Goal: Task Accomplishment & Management: Use online tool/utility

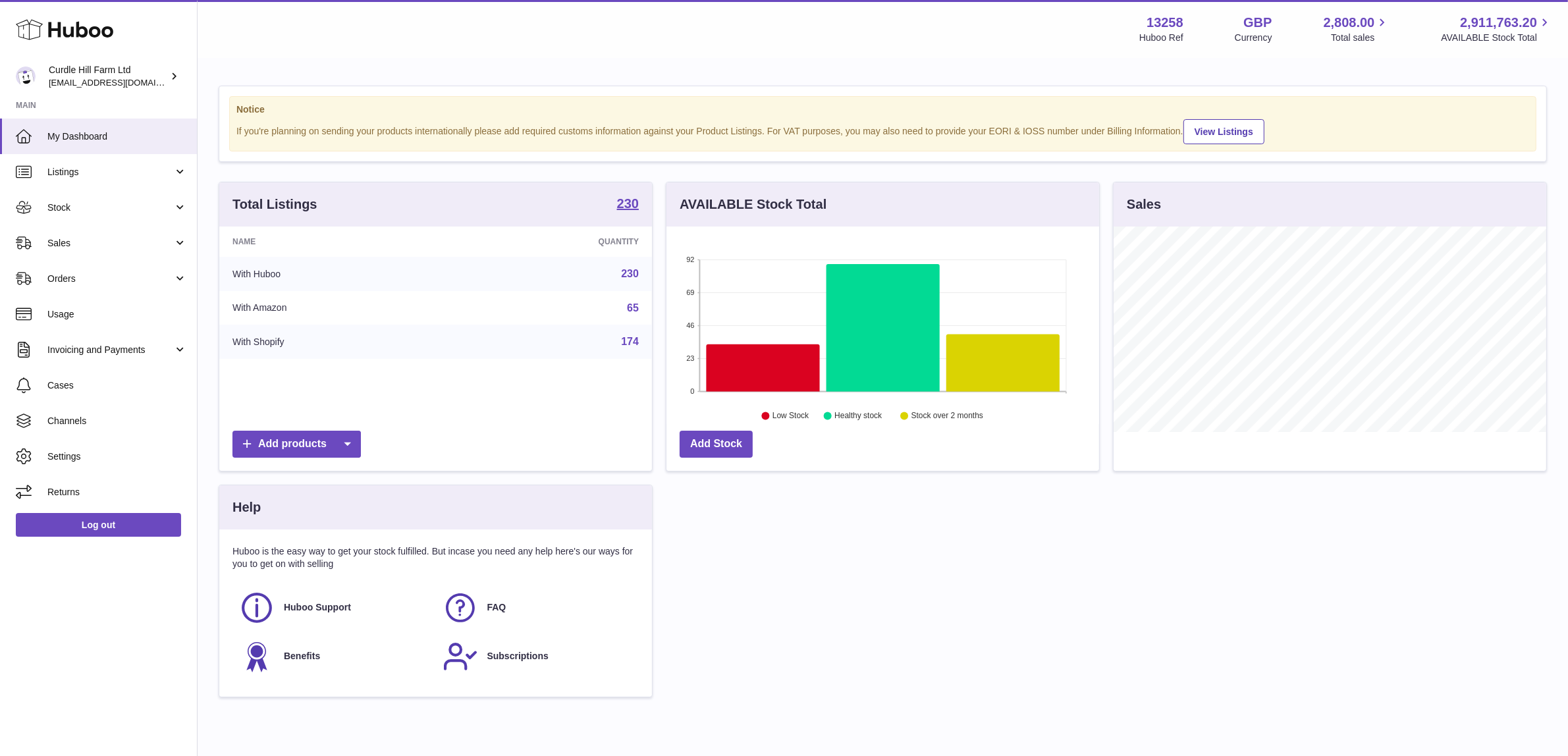
click at [891, 596] on div "Total Listings 230 Name Quantity With Huboo 230 With Amazon 65 With Shopify 174…" at bounding box center [883, 446] width 1341 height 529
click at [150, 177] on span "Listings" at bounding box center [111, 172] width 126 height 12
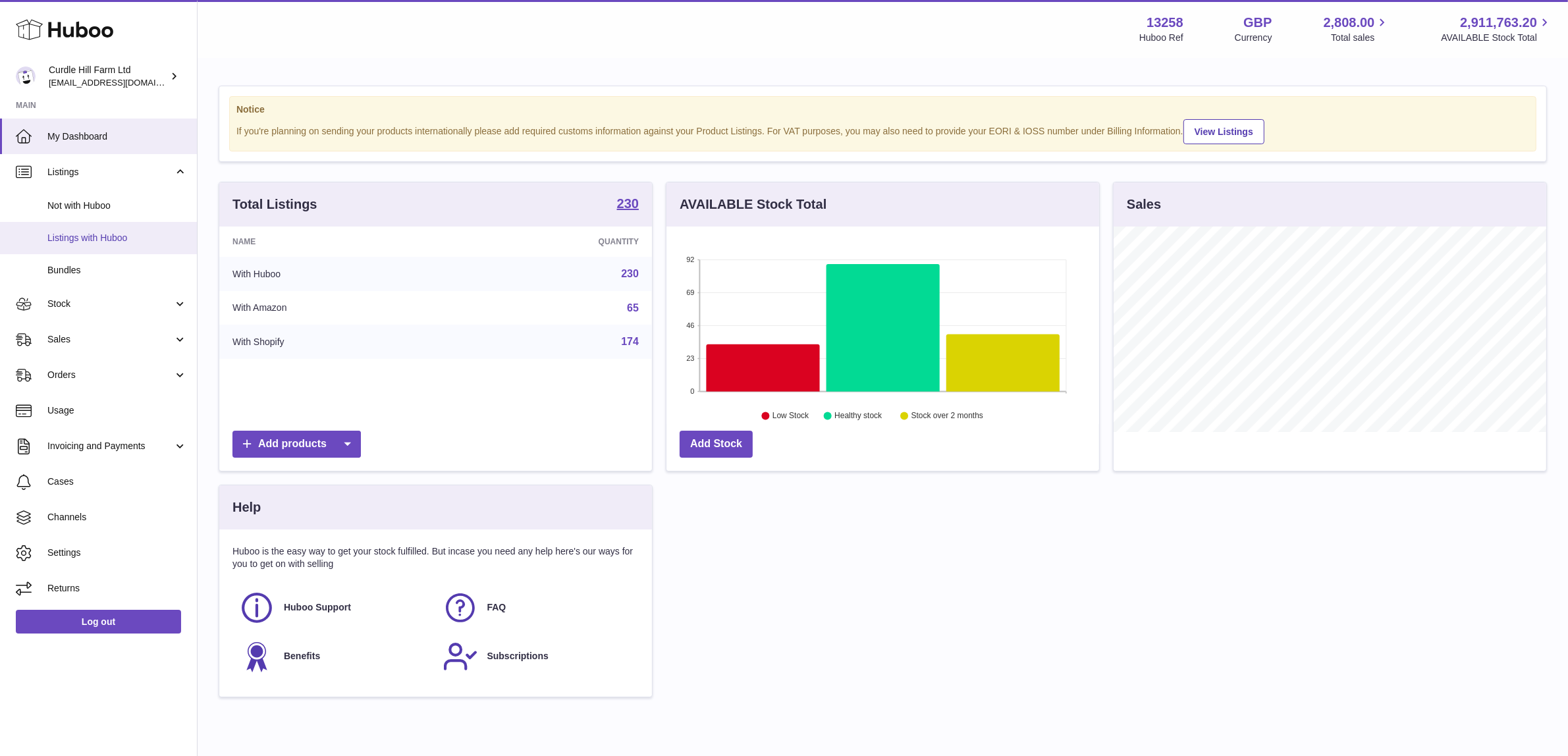
click at [138, 241] on span "Listings with Huboo" at bounding box center [117, 238] width 140 height 12
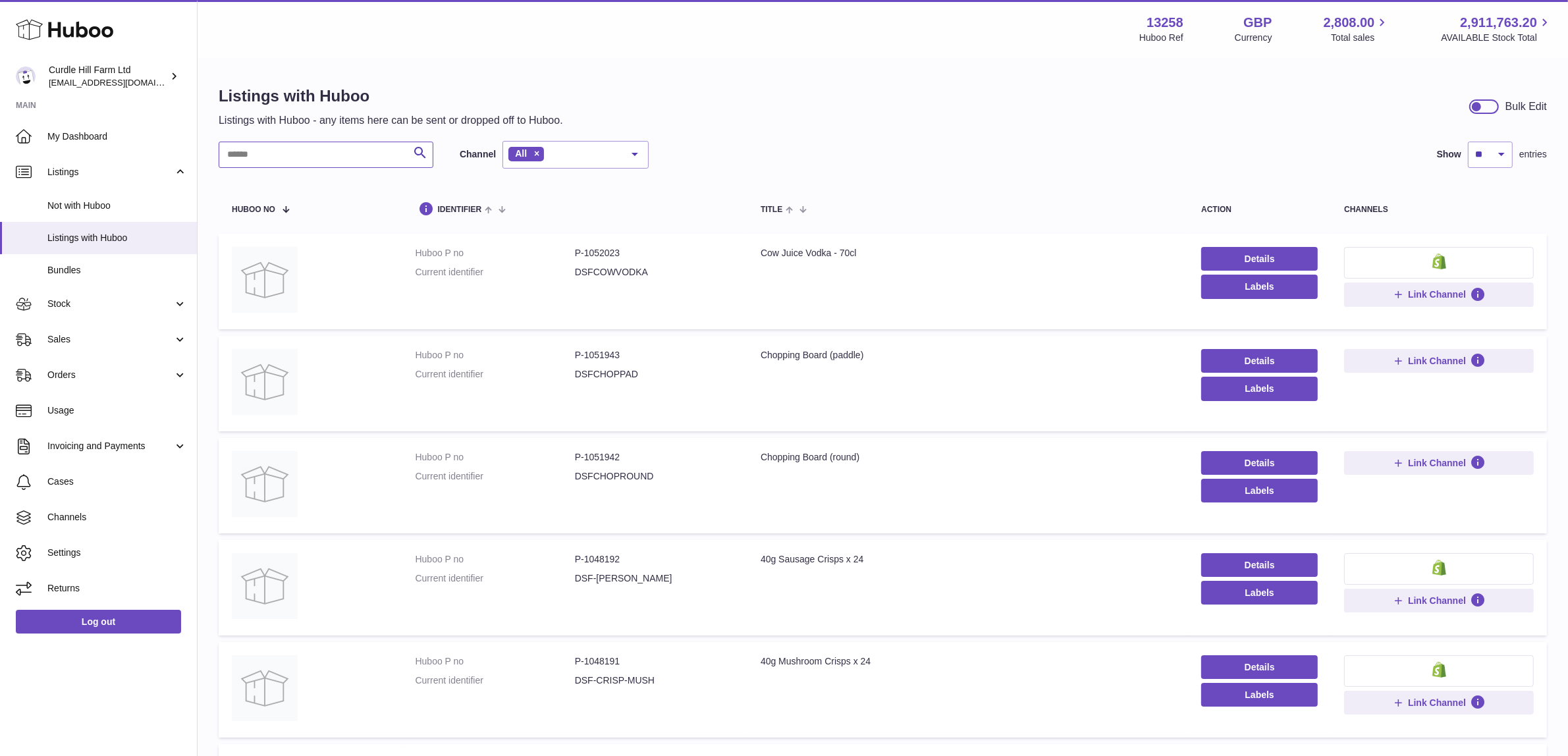
click at [383, 148] on input "text" at bounding box center [326, 155] width 215 height 26
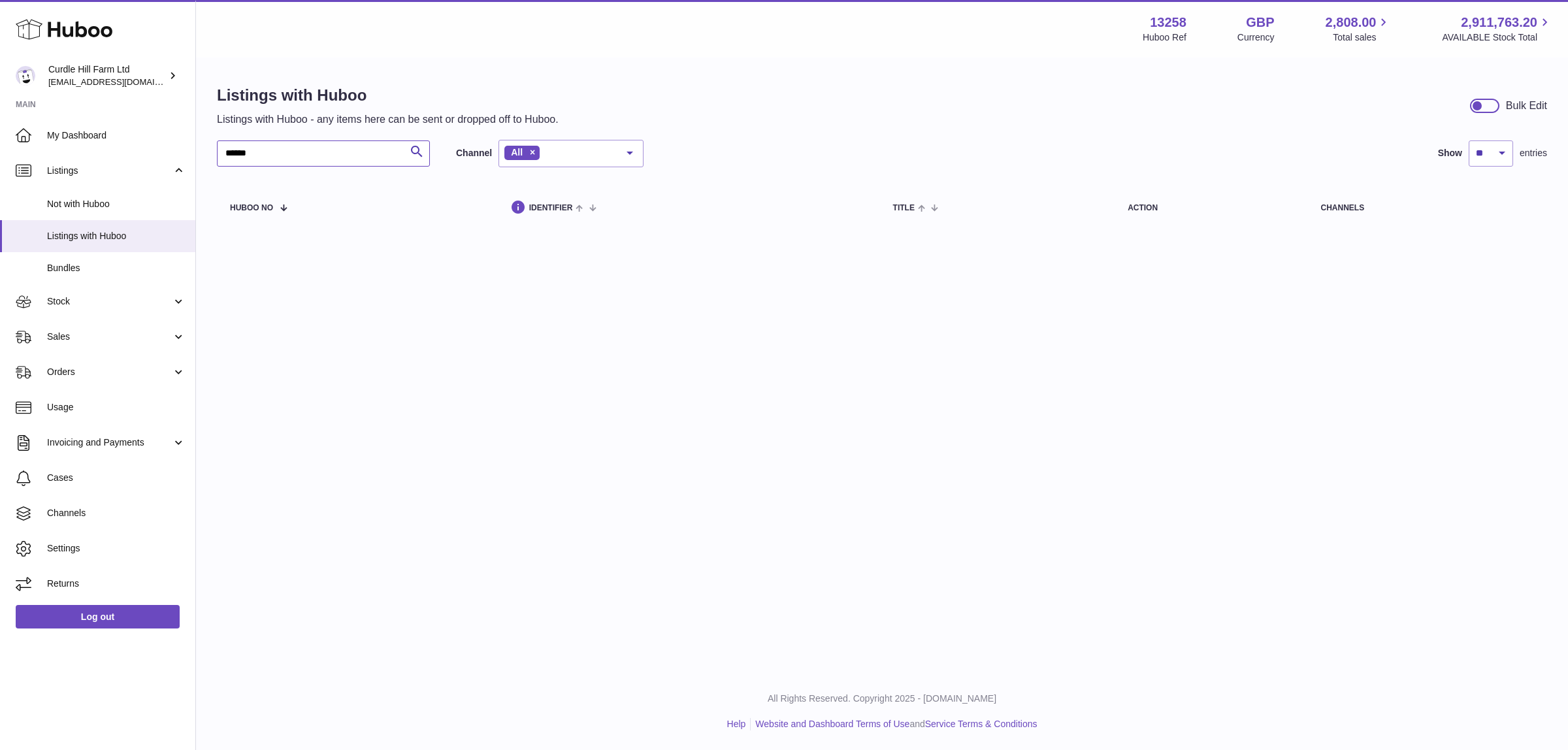
click at [234, 155] on input "******" at bounding box center [323, 154] width 213 height 26
type input "*****"
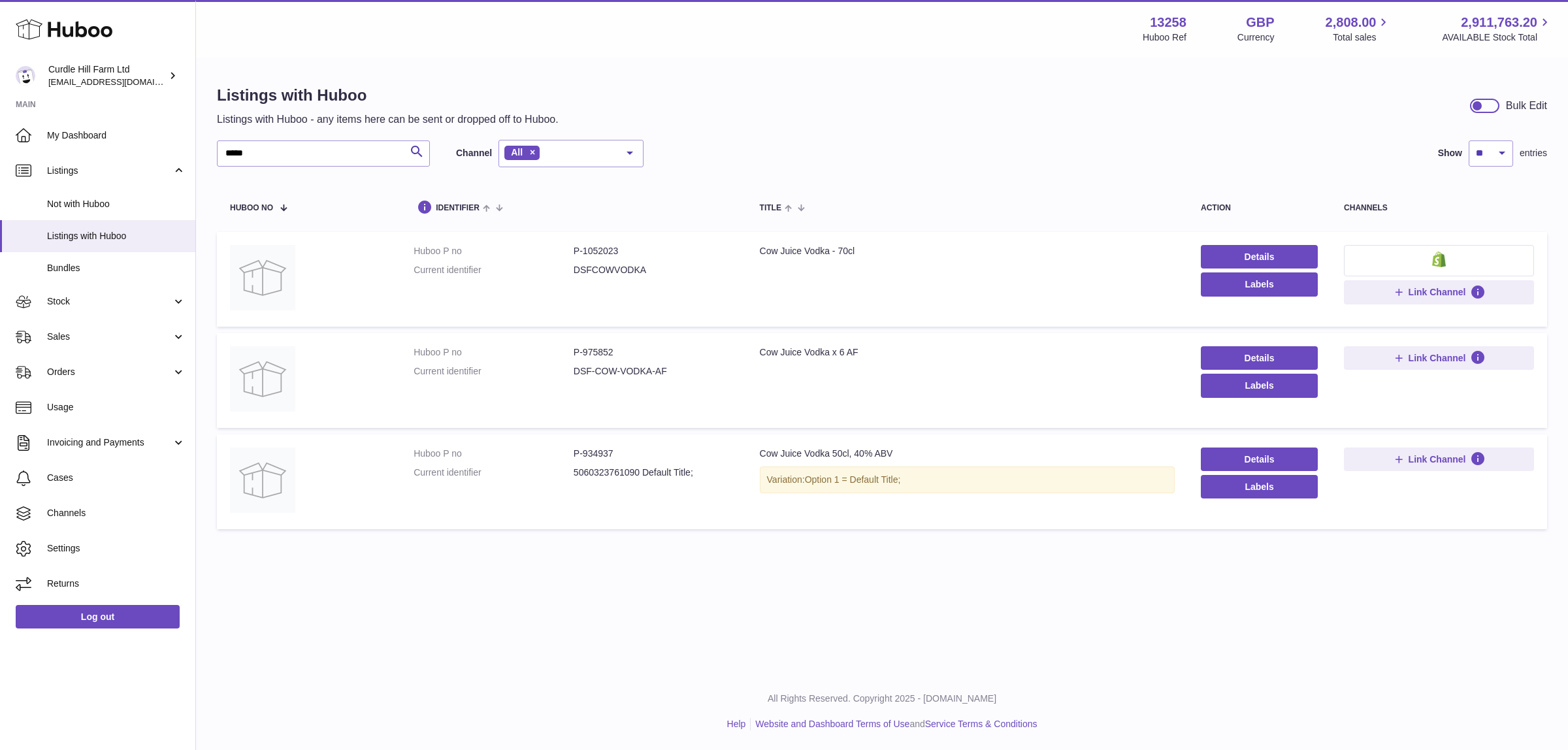
click at [915, 340] on td "Title Cow Juice Vodka x 6 AF" at bounding box center [967, 380] width 441 height 95
click at [1050, 550] on div "Listings with Huboo Listings with Huboo - any items here can be sent or dropped…" at bounding box center [881, 310] width 1372 height 503
click at [1040, 537] on div "Listings with Huboo Listings with Huboo - any items here can be sent or dropped…" at bounding box center [881, 310] width 1372 height 503
click at [118, 307] on span "Stock" at bounding box center [110, 301] width 125 height 12
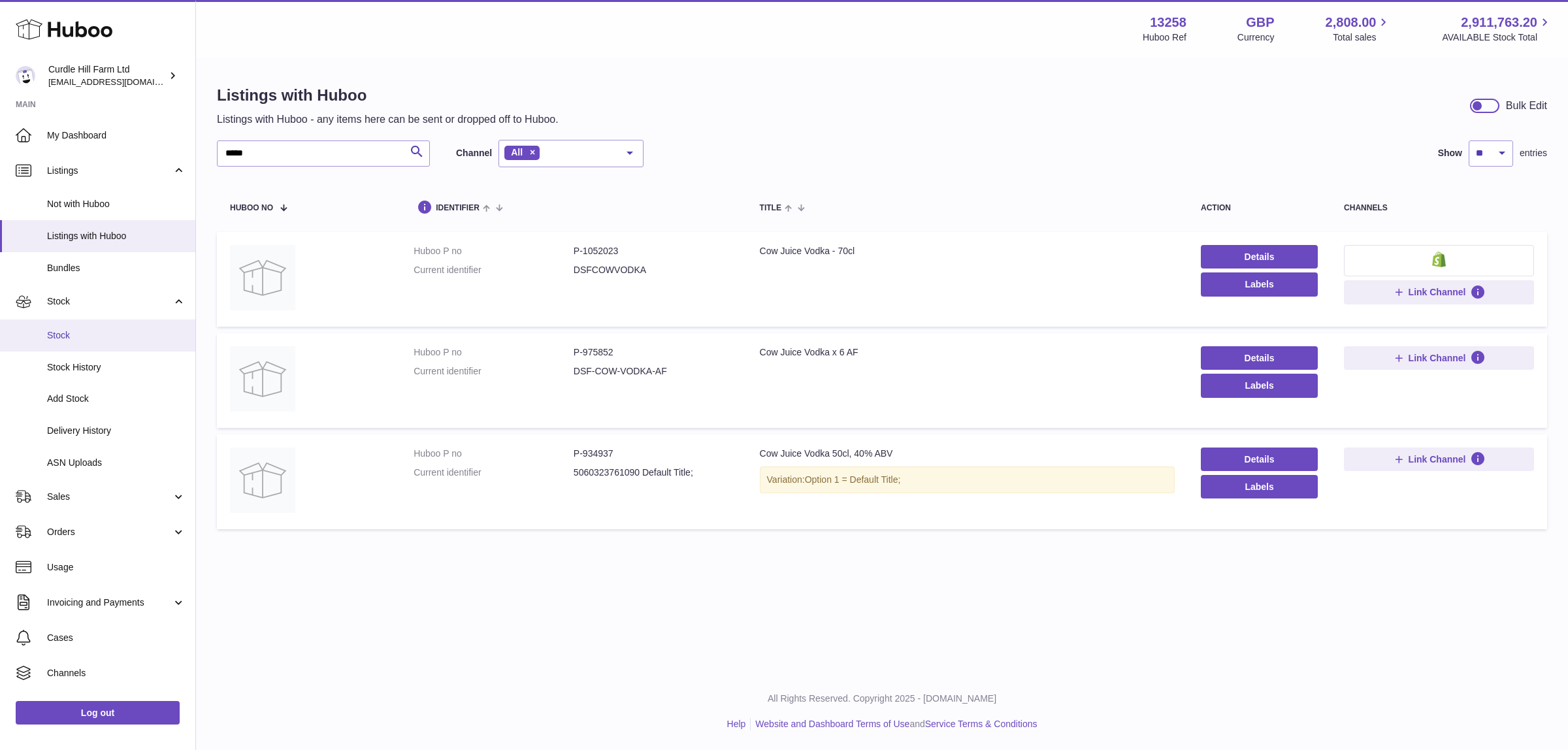
click at [113, 329] on span "Stock" at bounding box center [116, 335] width 139 height 12
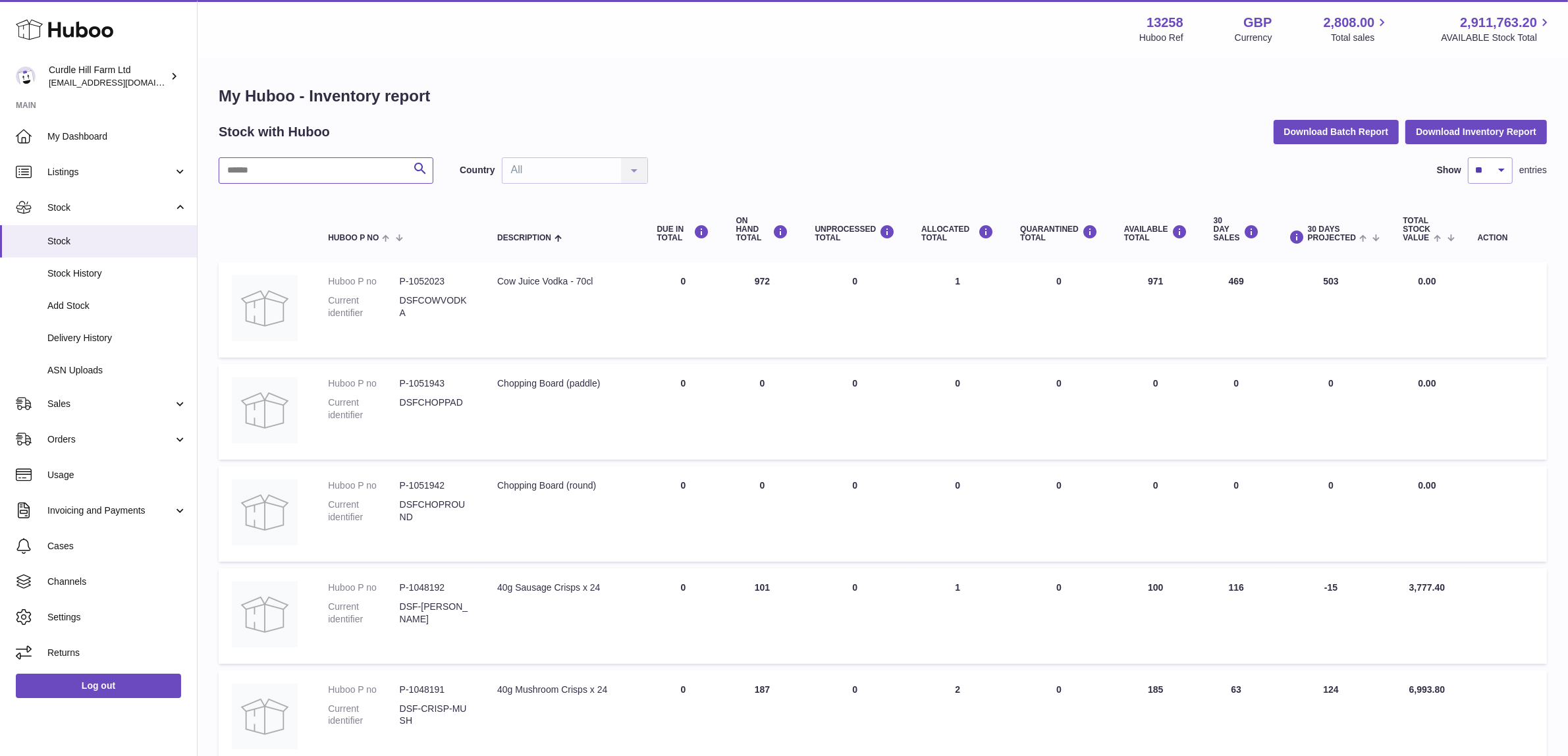
click at [355, 170] on input "text" at bounding box center [326, 170] width 215 height 26
type input "*****"
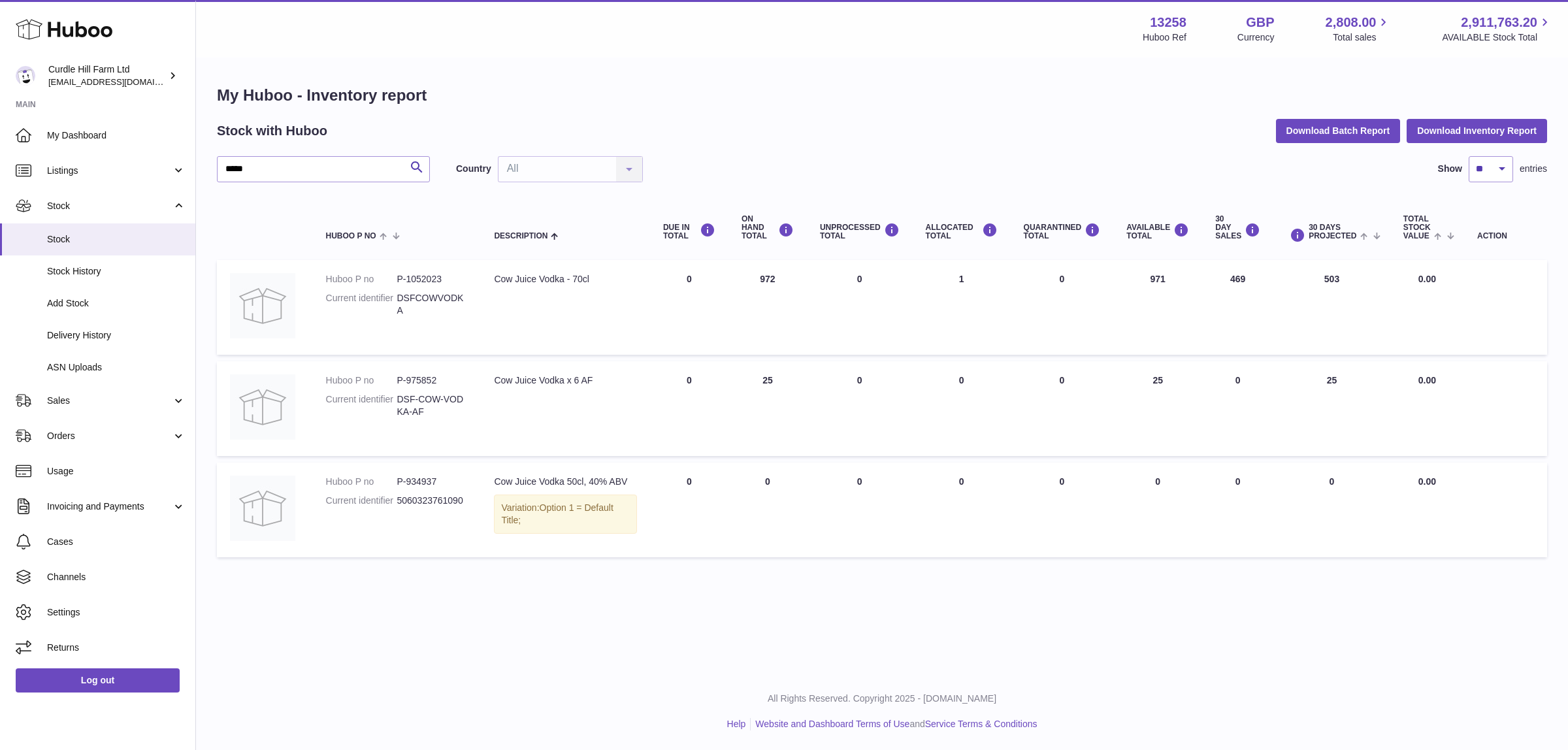
click at [441, 306] on dd "DSFCOWVODKA" at bounding box center [432, 305] width 71 height 25
click at [440, 306] on dd "DSFCOWVODKA" at bounding box center [432, 305] width 71 height 25
copy dd "DSFCOWVODKA"
click at [431, 285] on dd "P-1052023" at bounding box center [432, 279] width 71 height 12
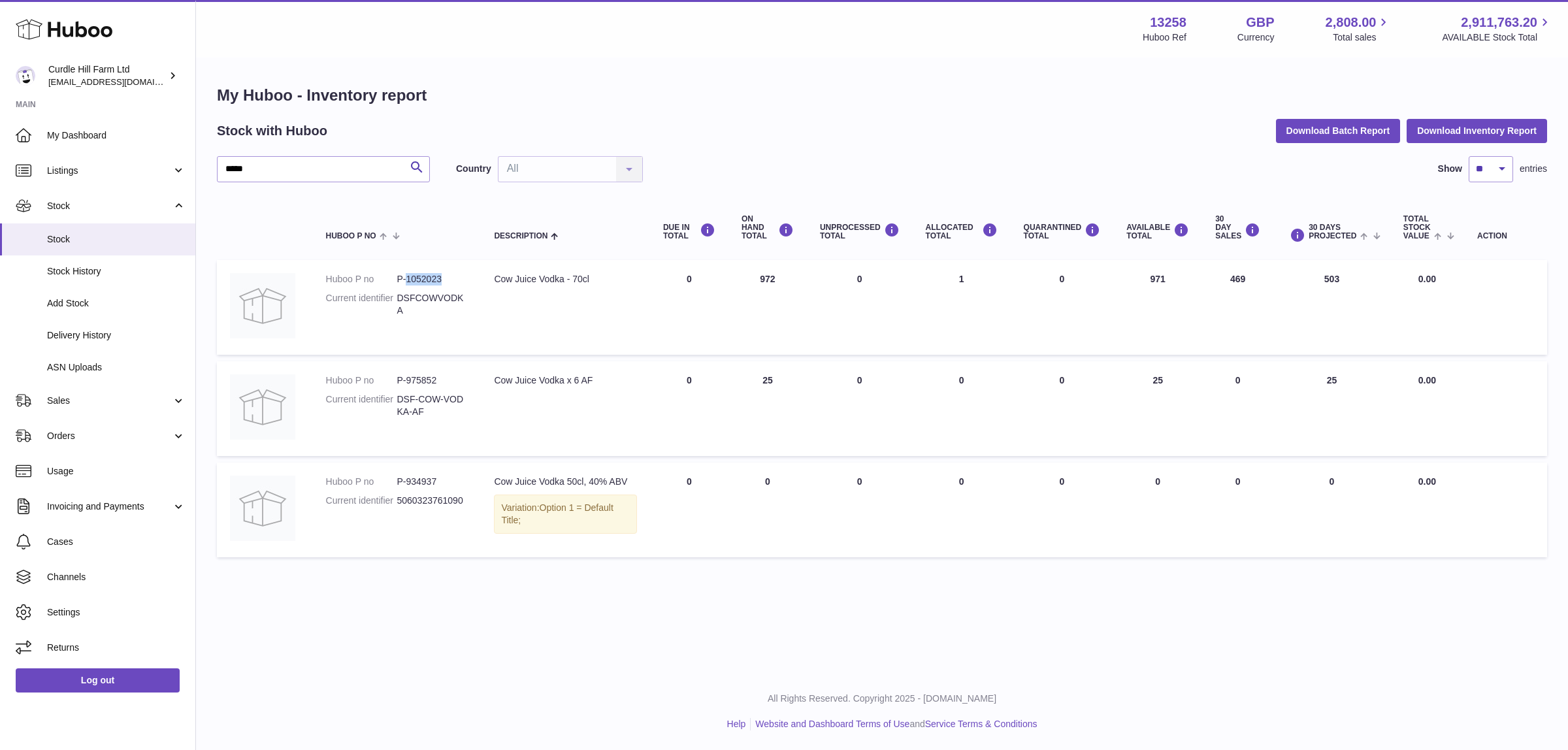
copy dd "1052023"
click at [886, 344] on td "UNPROCESSED Total 0" at bounding box center [860, 307] width 106 height 95
click at [929, 399] on td "ALLOCATED Total 0" at bounding box center [962, 409] width 98 height 95
click at [967, 515] on td "ALLOCATED Total 0" at bounding box center [962, 509] width 98 height 95
click at [142, 173] on span "Listings" at bounding box center [110, 171] width 125 height 12
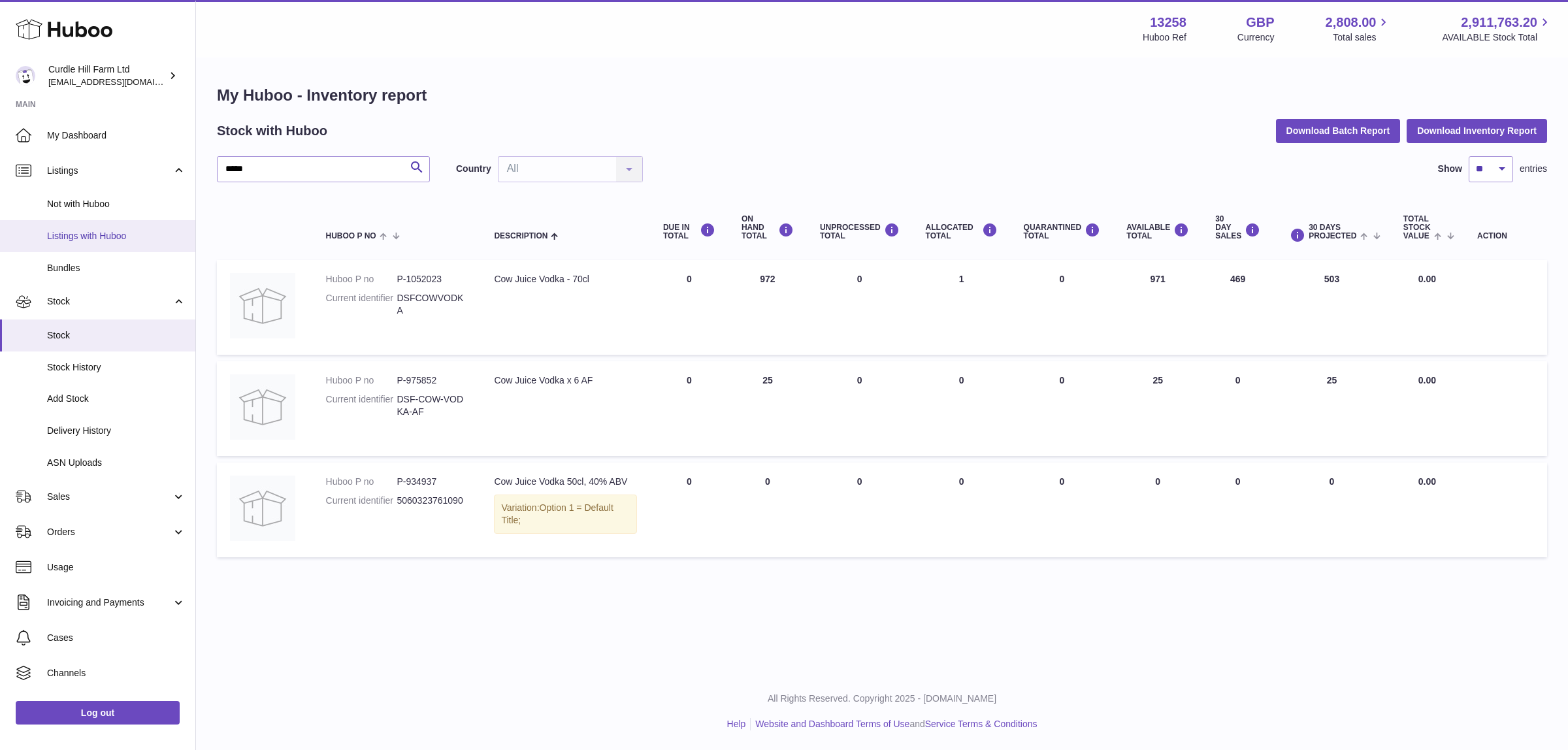
click at [132, 232] on span "Listings with Huboo" at bounding box center [116, 236] width 139 height 12
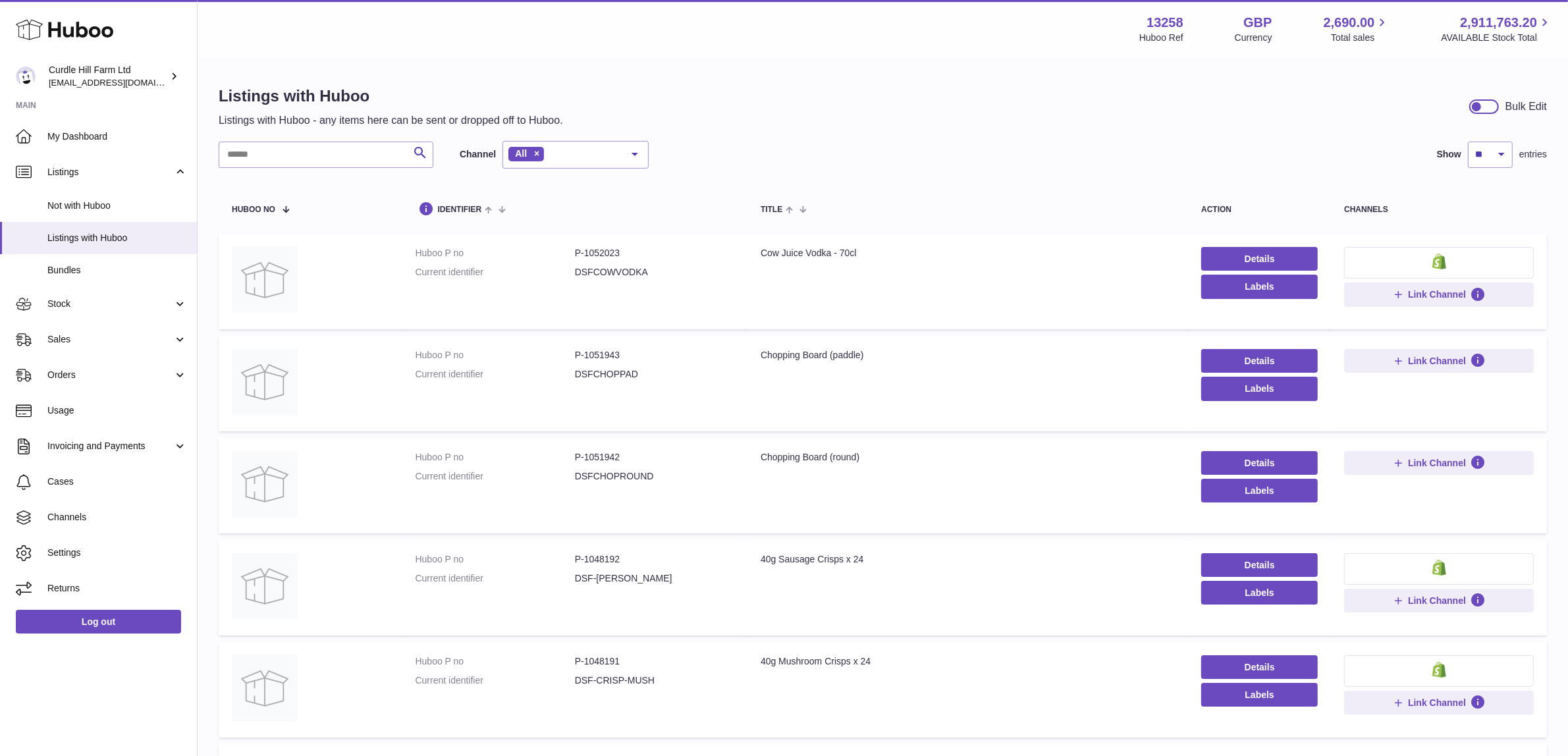
drag, startPoint x: 359, startPoint y: 137, endPoint x: 350, endPoint y: 150, distance: 15.8
click at [353, 147] on div "Listings with Huboo Listings with Huboo - any items here can be sent or dropped…" at bounding box center [883, 686] width 1371 height 1255
click at [350, 150] on input "text" at bounding box center [326, 155] width 215 height 26
paste input "*******"
type input "*******"
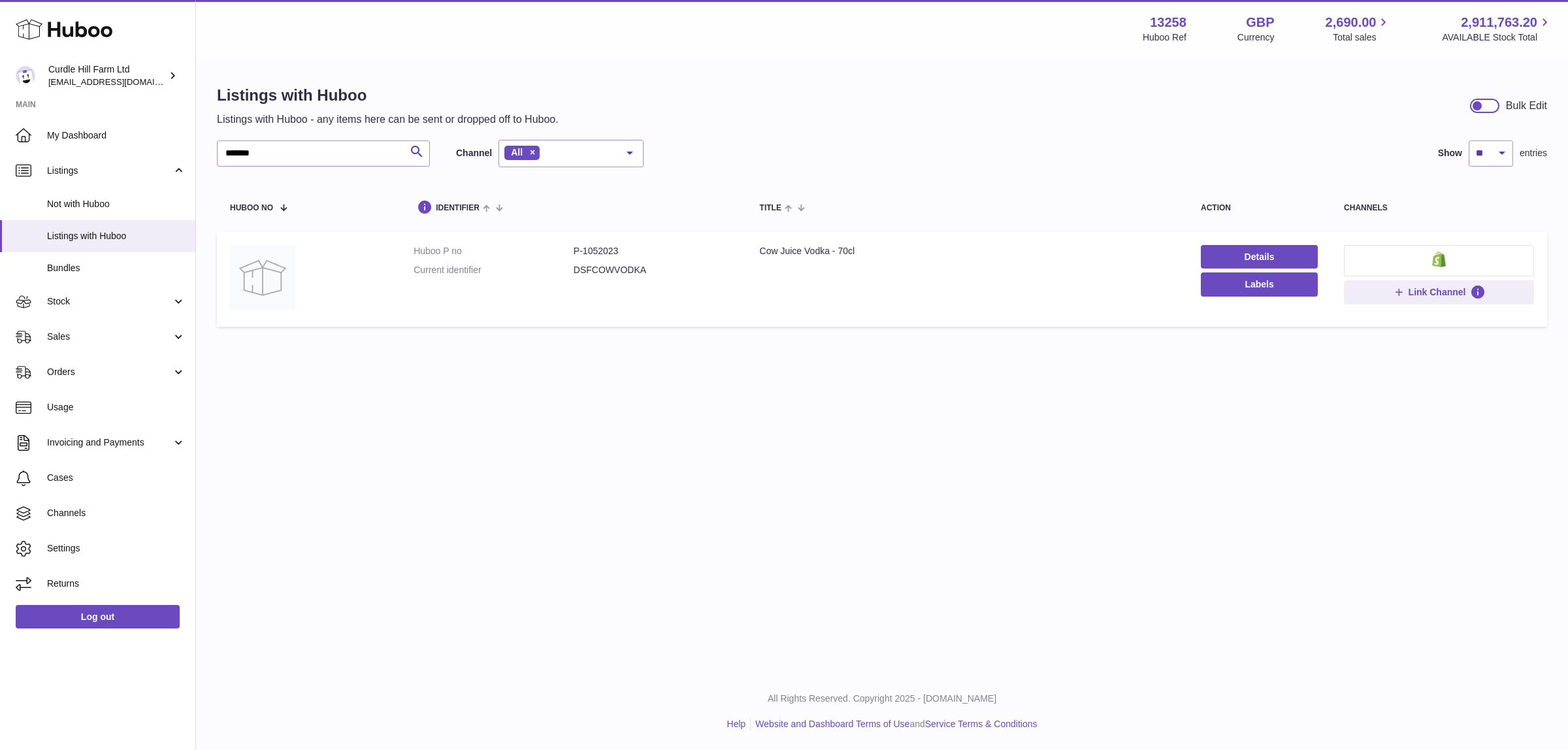
click at [1413, 262] on button at bounding box center [1439, 261] width 190 height 32
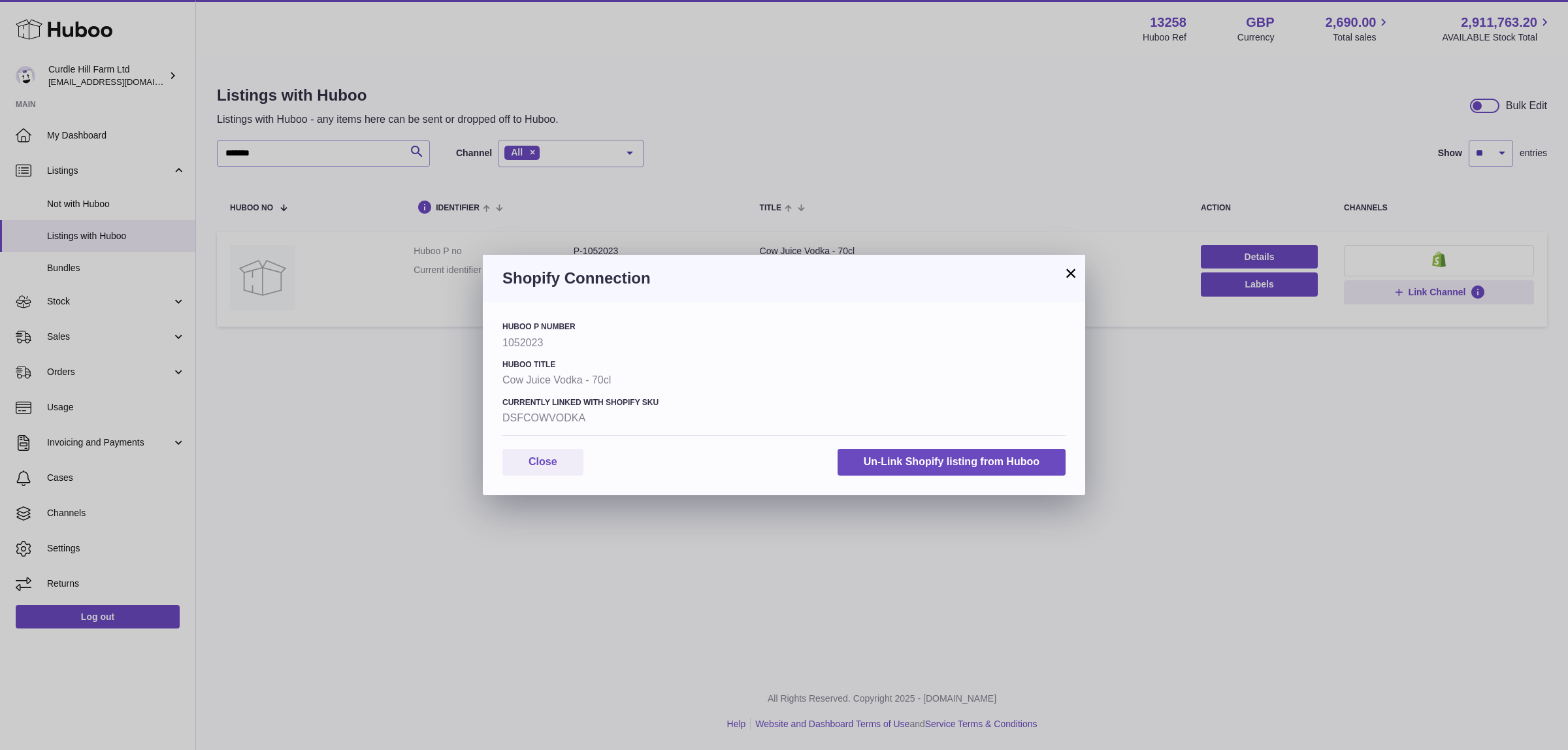
click at [546, 415] on strong "DSFCOWVODKA" at bounding box center [783, 418] width 563 height 15
copy strong "DSFCOWVODKA"
click at [886, 464] on button "Un-Link Shopify listing from Huboo" at bounding box center [951, 462] width 228 height 27
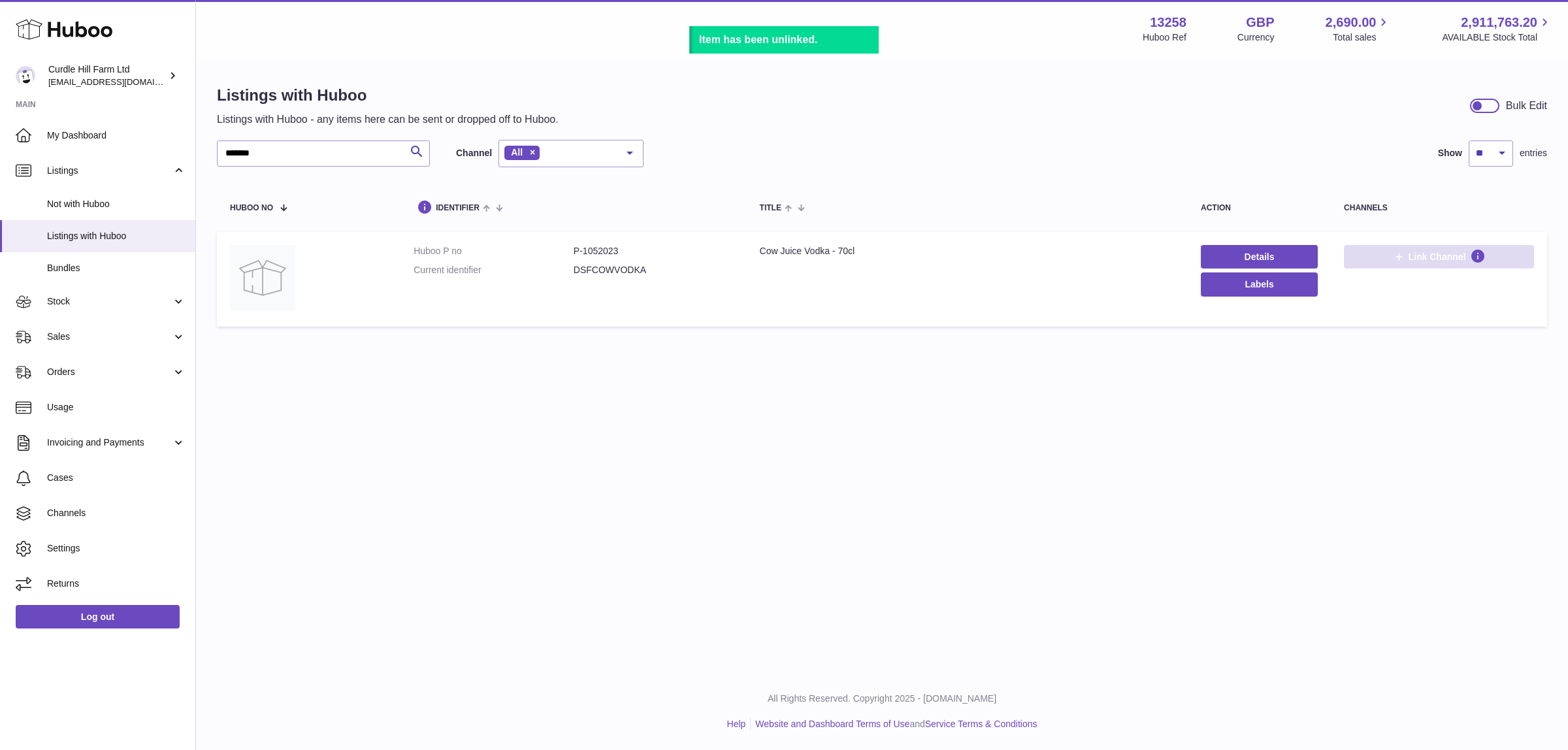
click at [1428, 258] on span "Link Channel" at bounding box center [1437, 257] width 58 height 11
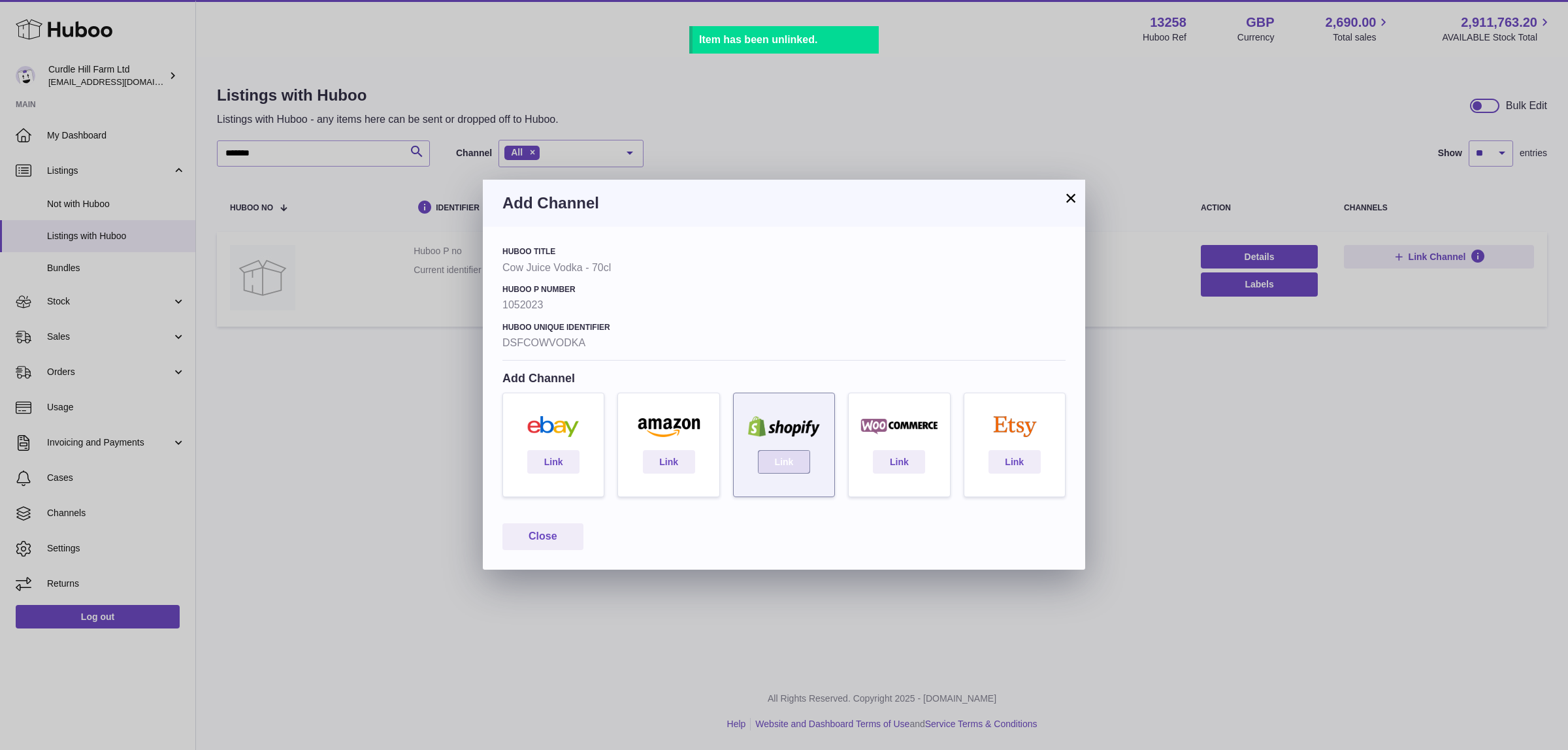
click at [799, 466] on link "Link" at bounding box center [784, 462] width 52 height 24
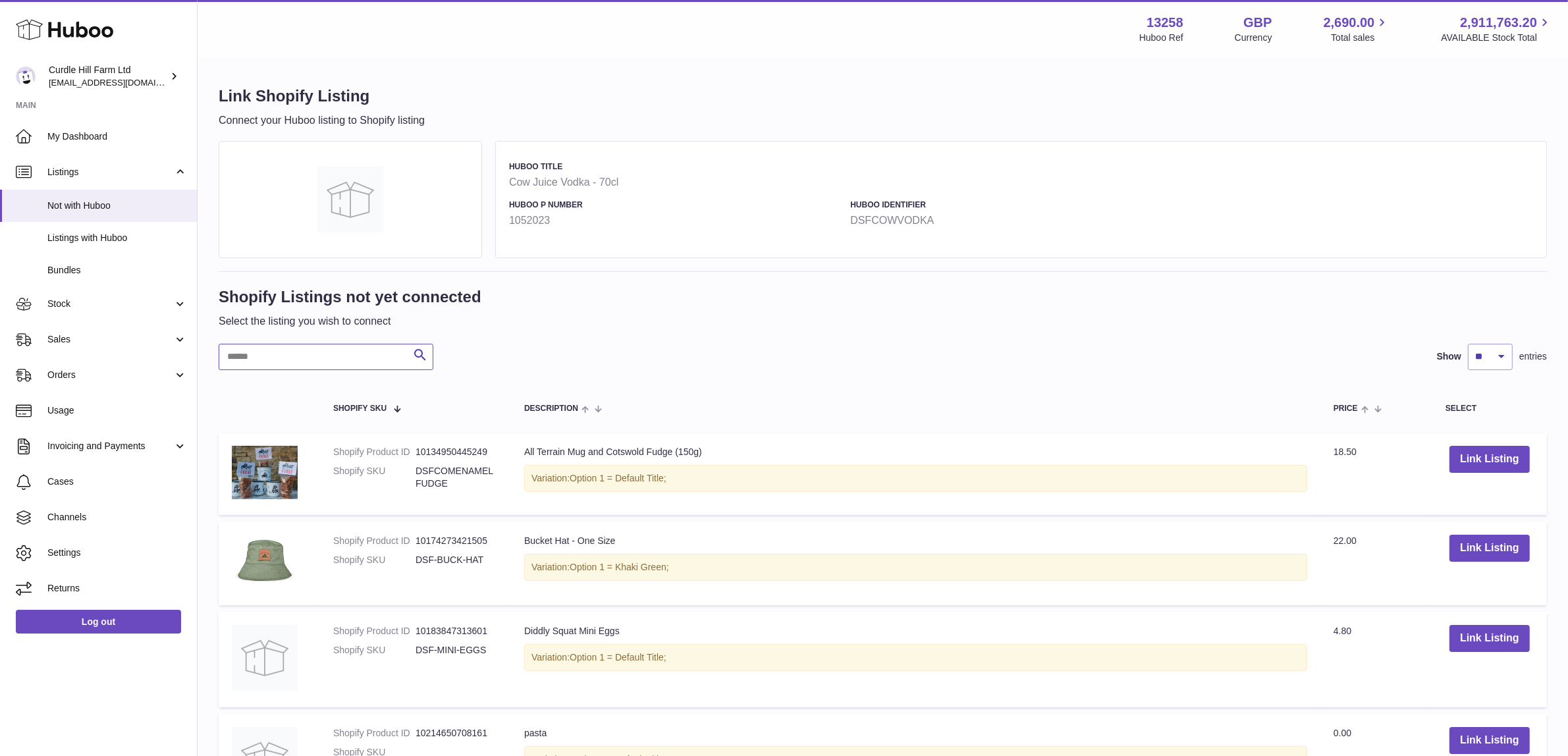
click at [306, 365] on input "text" at bounding box center [326, 357] width 215 height 26
paste input "**********"
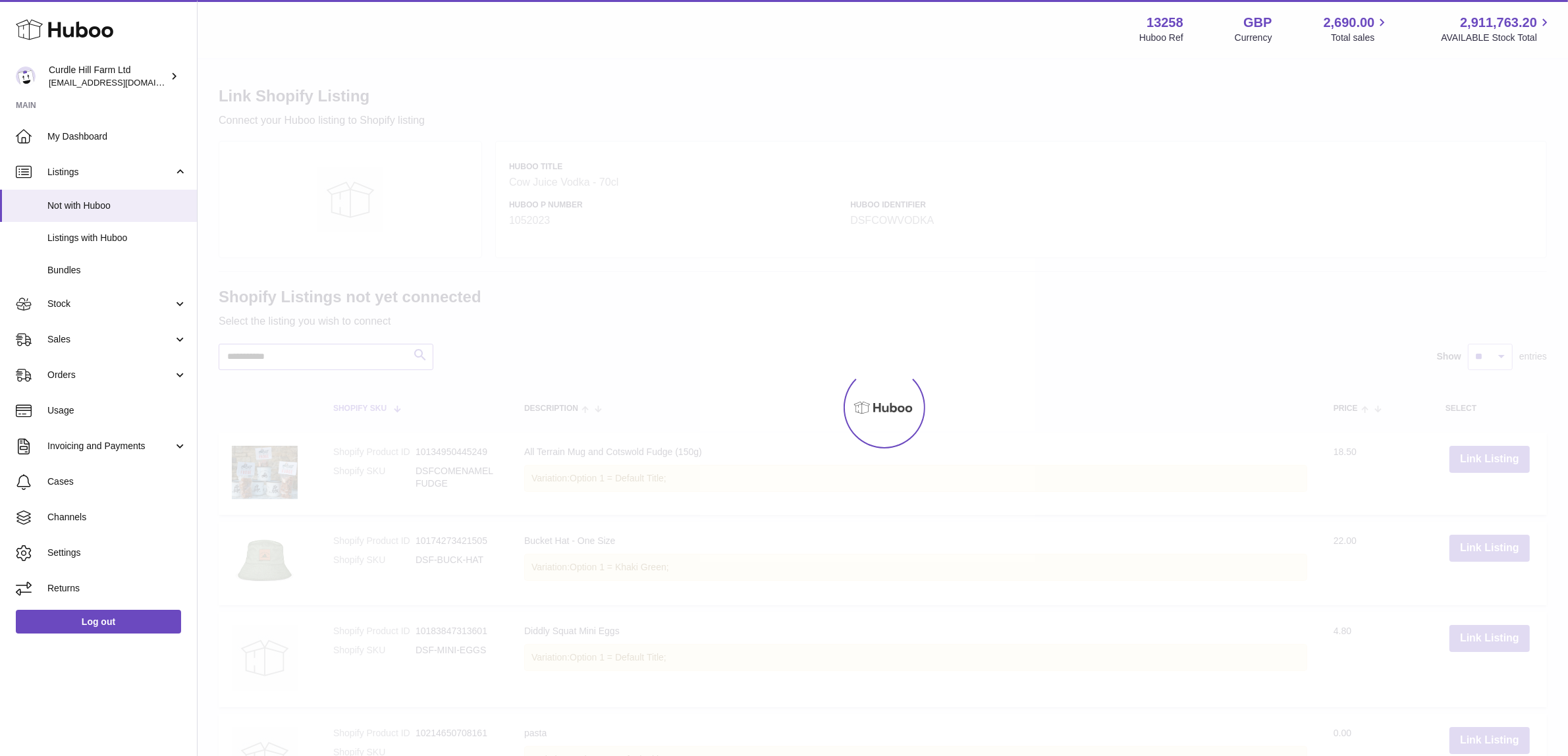
type input "**********"
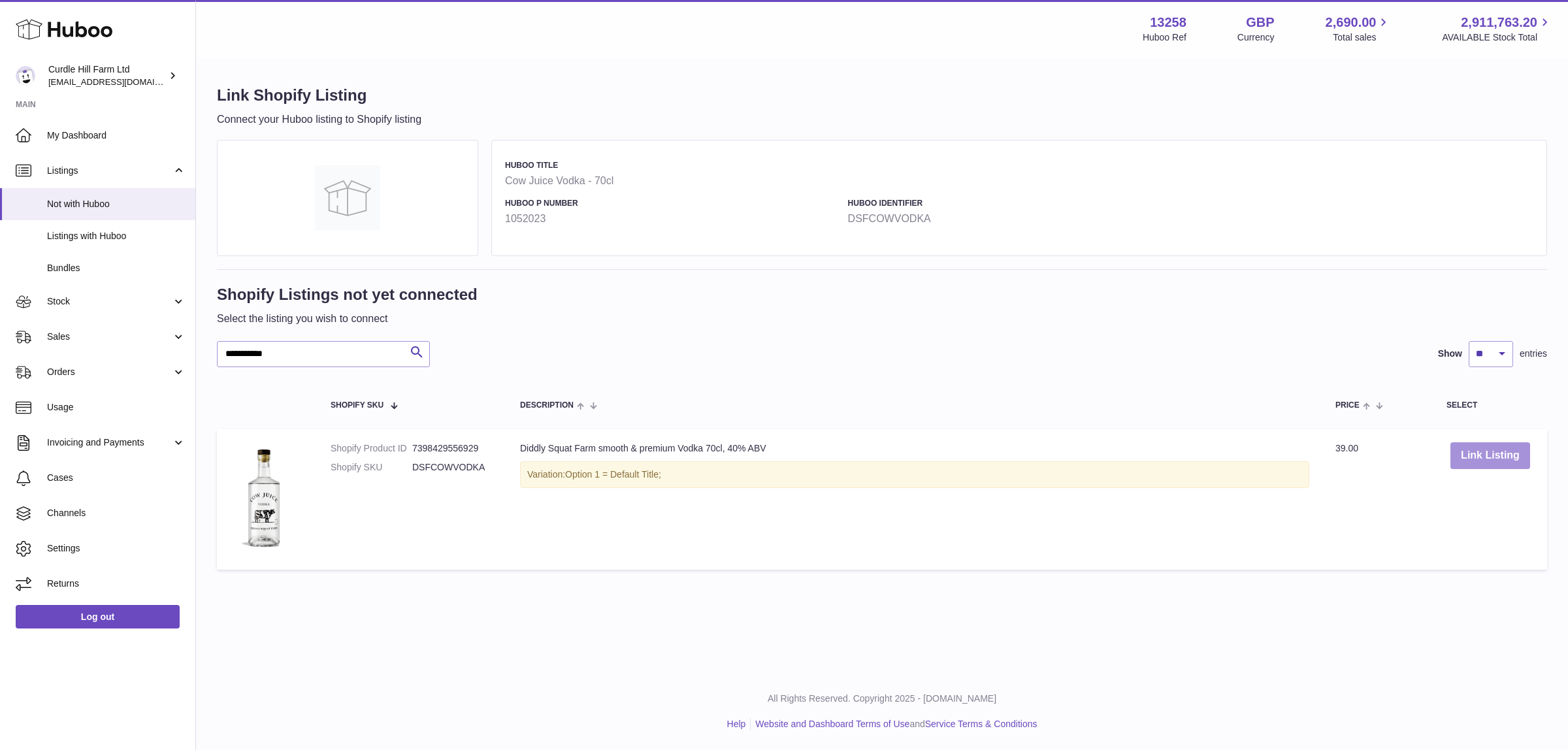
click at [1475, 455] on button "Link Listing" at bounding box center [1490, 455] width 80 height 27
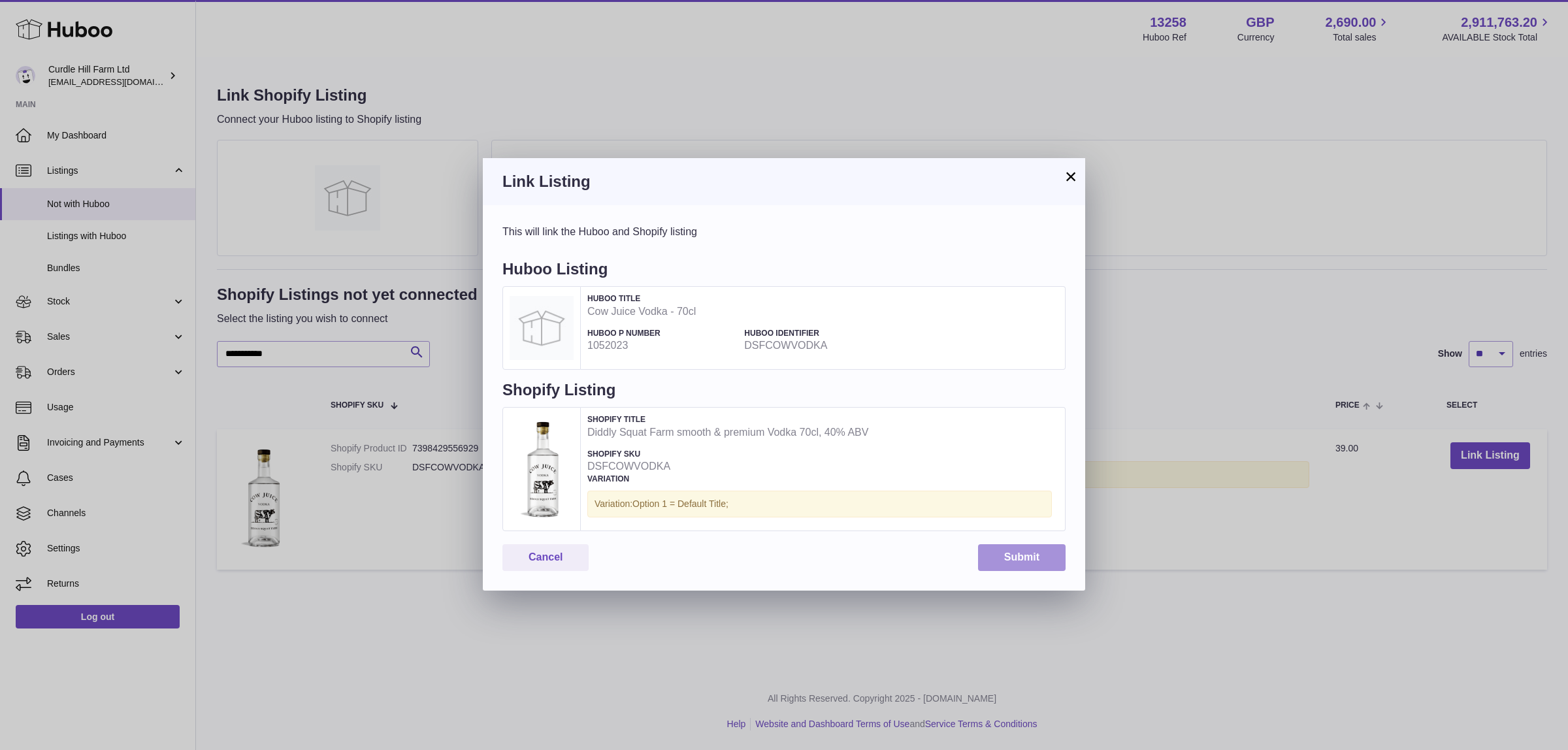
click at [1037, 564] on button "Submit" at bounding box center [1022, 557] width 88 height 27
